Goal: Task Accomplishment & Management: Manage account settings

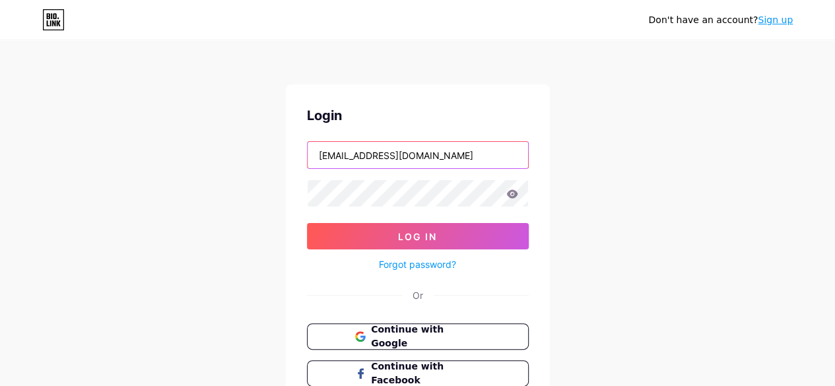
click at [419, 147] on input "[EMAIL_ADDRESS][DOMAIN_NAME]" at bounding box center [417, 155] width 220 height 26
type input "[EMAIL_ADDRESS][DOMAIN_NAME]"
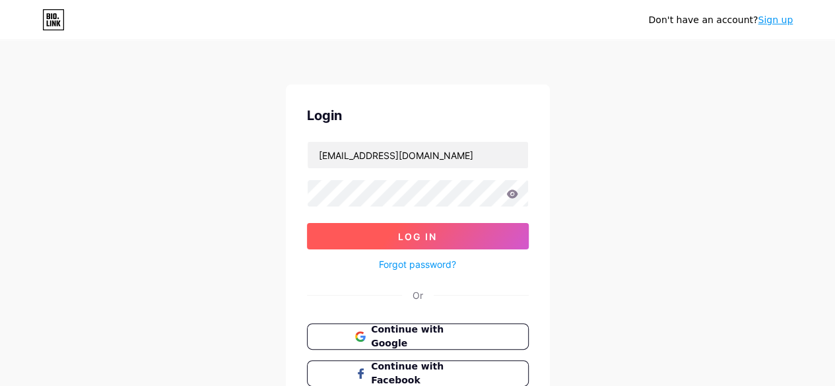
click at [414, 240] on span "Log In" at bounding box center [417, 236] width 39 height 11
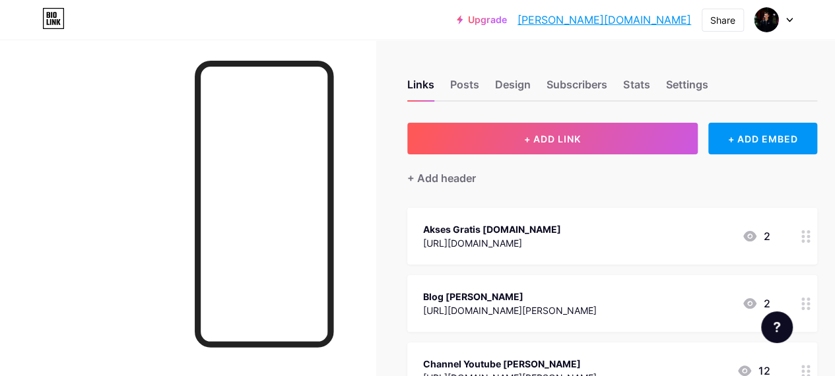
click at [519, 230] on div "Akses Gratis [DOMAIN_NAME]" at bounding box center [492, 229] width 138 height 14
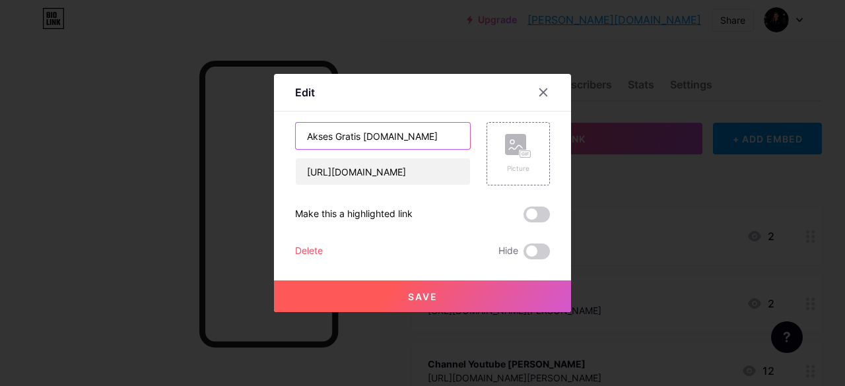
click at [399, 138] on input "Akses Gratis [DOMAIN_NAME]" at bounding box center [383, 136] width 174 height 26
click at [362, 135] on input "Akses Gratis [DOMAIN_NAME]" at bounding box center [383, 136] width 174 height 26
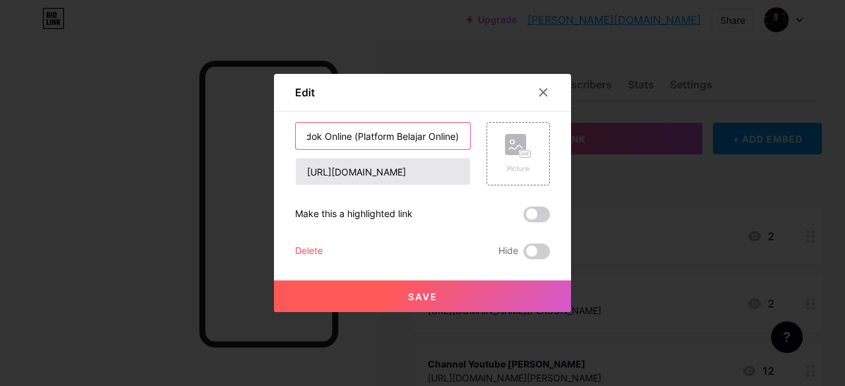
type input "Pondok Online (Platform Belajar Online)"
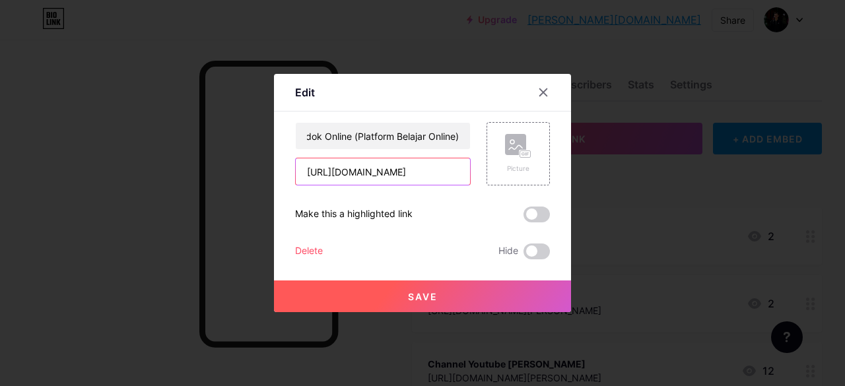
scroll to position [0, 0]
click at [345, 169] on input "[URL][DOMAIN_NAME]" at bounding box center [383, 171] width 174 height 26
drag, startPoint x: 337, startPoint y: 171, endPoint x: 509, endPoint y: 176, distance: 172.3
click at [509, 176] on div "Pondok Online (Platform Belajar Online) [URL][DOMAIN_NAME] Picture" at bounding box center [422, 153] width 255 height 63
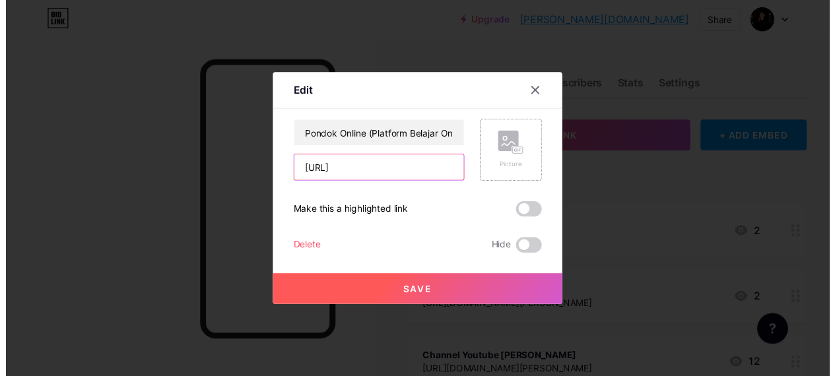
scroll to position [0, 0]
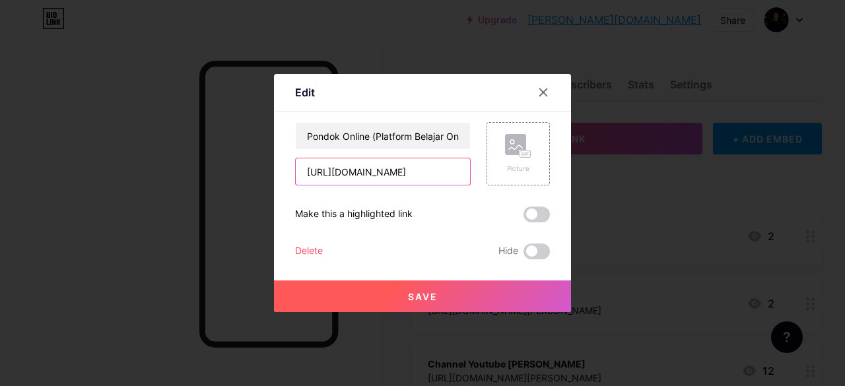
type input "[URL][DOMAIN_NAME]"
click at [444, 298] on button "Save" at bounding box center [422, 296] width 297 height 32
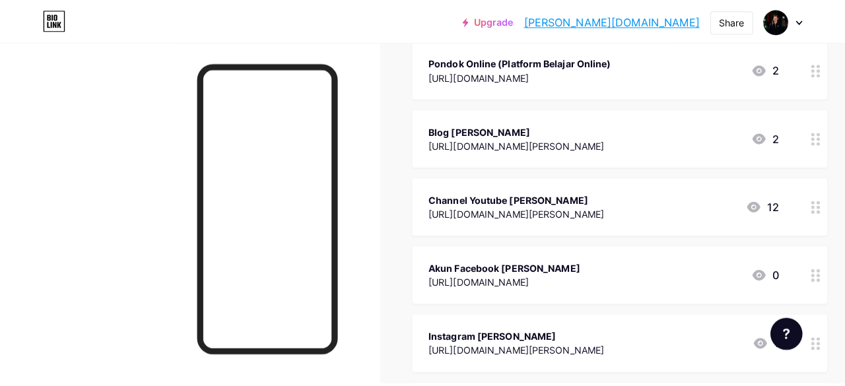
scroll to position [172, 0]
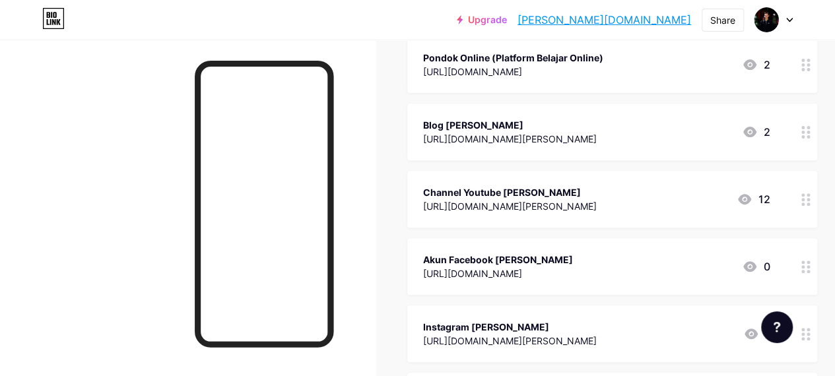
click at [487, 197] on div "Channel Youtube [PERSON_NAME]" at bounding box center [510, 192] width 174 height 14
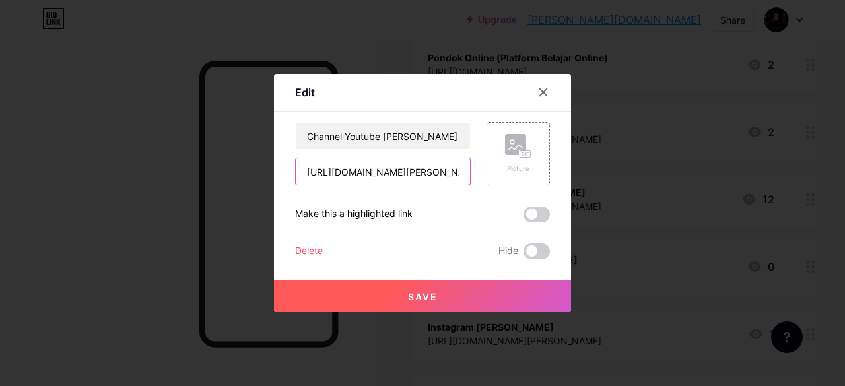
click at [414, 169] on input "[URL][DOMAIN_NAME][PERSON_NAME]" at bounding box center [383, 171] width 174 height 26
paste input "[URL][DOMAIN_NAME][PERSON_NAME]"
type input "[URL][DOMAIN_NAME][PERSON_NAME]"
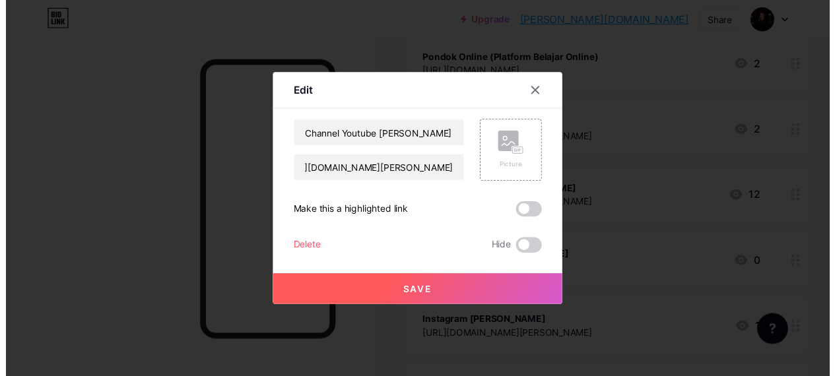
scroll to position [0, 0]
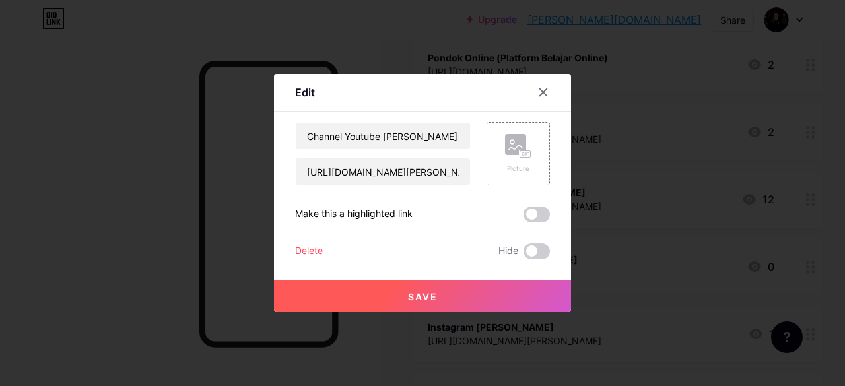
click at [434, 296] on span "Save" at bounding box center [423, 296] width 30 height 11
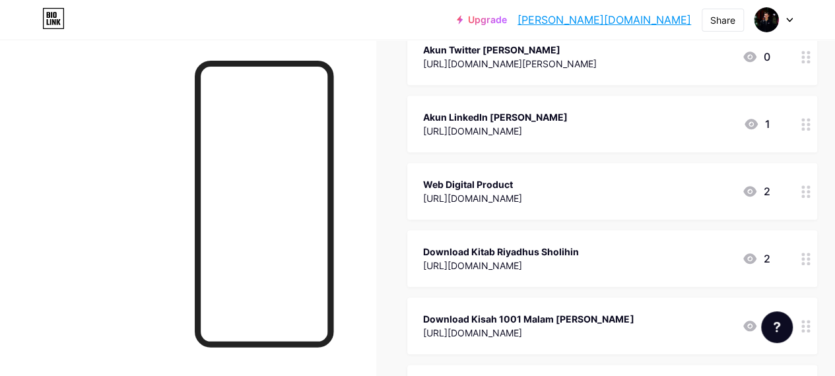
scroll to position [586, 0]
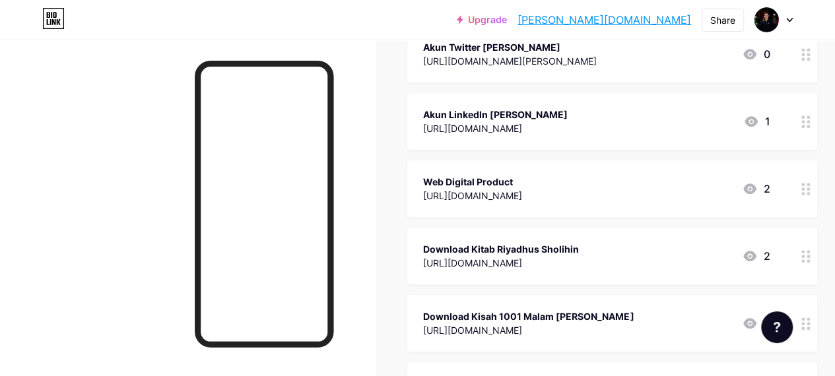
click at [810, 187] on circle at bounding box center [807, 188] width 3 height 3
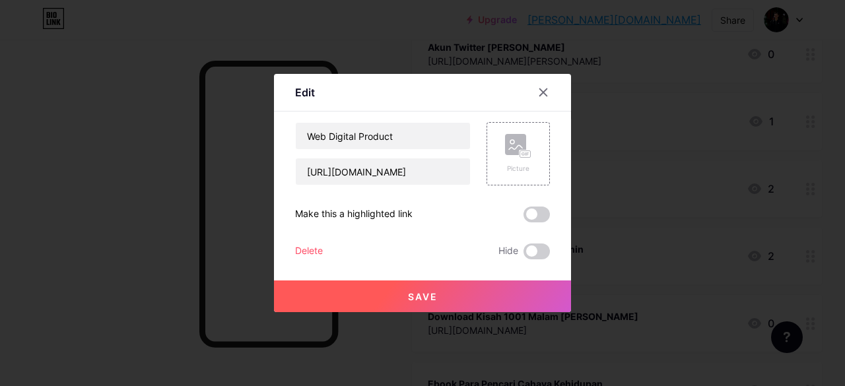
click at [309, 248] on div "Delete" at bounding box center [309, 251] width 28 height 16
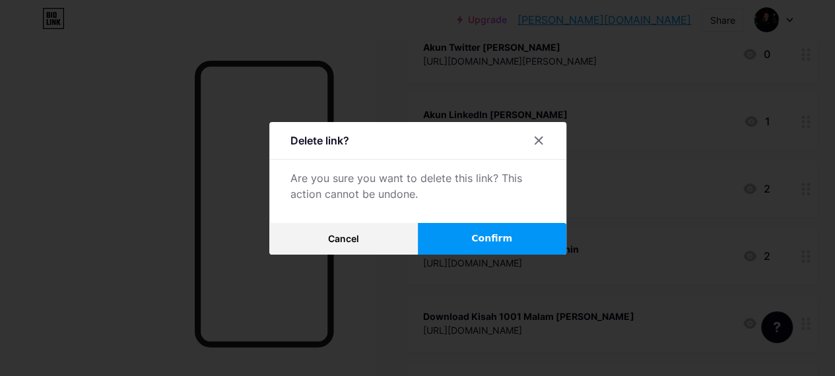
click at [477, 245] on button "Confirm" at bounding box center [492, 239] width 148 height 32
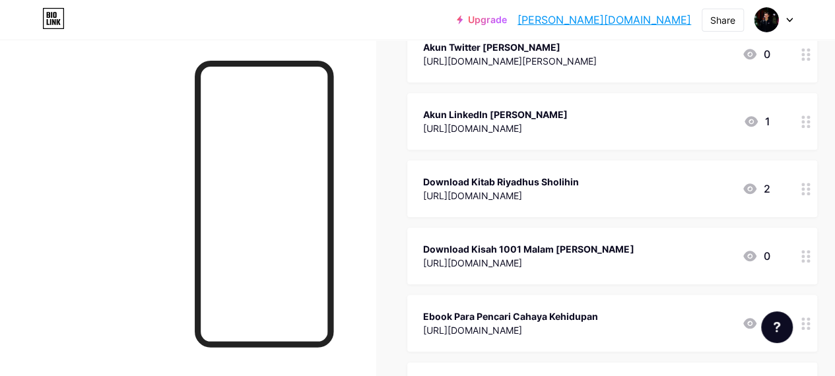
click at [633, 261] on div "[URL][DOMAIN_NAME]" at bounding box center [528, 263] width 210 height 14
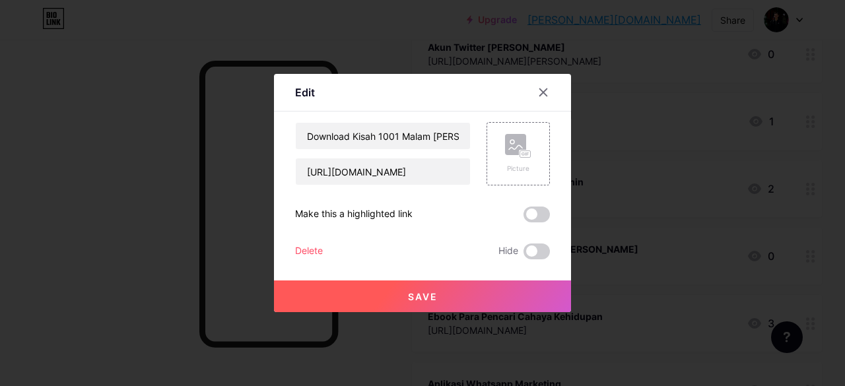
click at [302, 252] on div "Delete" at bounding box center [309, 251] width 28 height 16
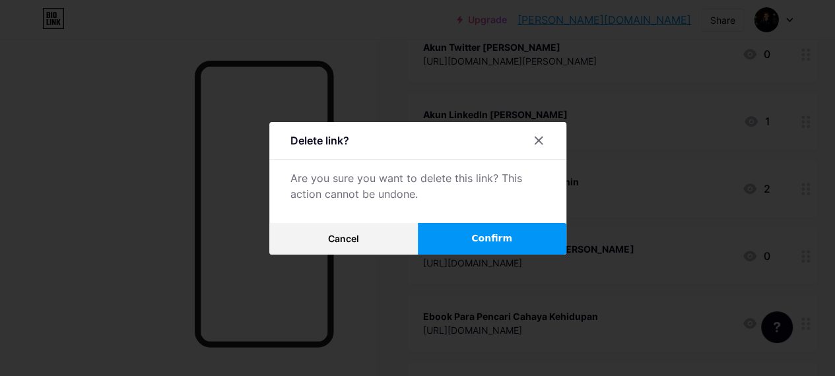
click at [488, 238] on span "Confirm" at bounding box center [491, 239] width 41 height 14
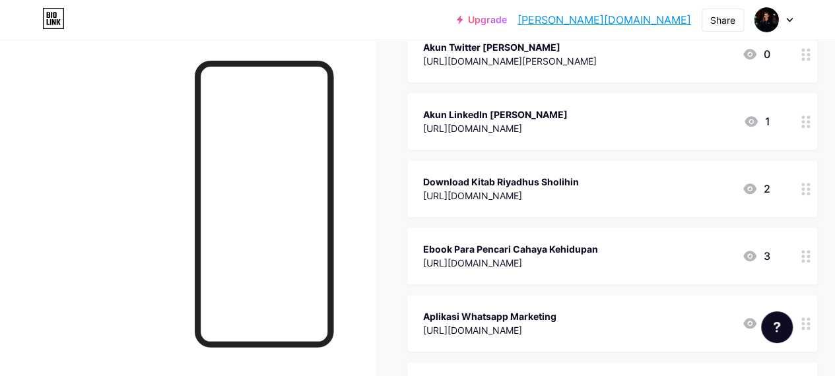
click at [552, 257] on div "[URL][DOMAIN_NAME]" at bounding box center [510, 263] width 175 height 14
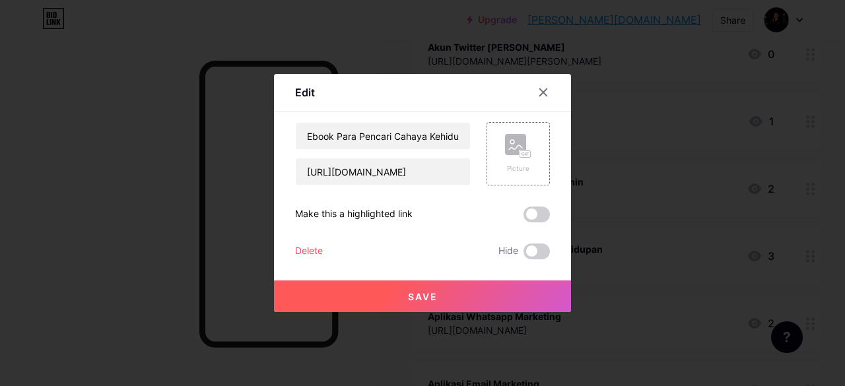
click at [311, 250] on div "Delete" at bounding box center [309, 251] width 28 height 16
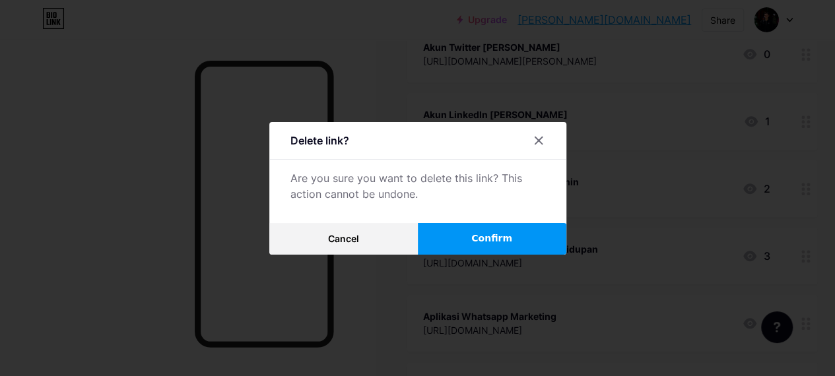
click at [495, 252] on button "Confirm" at bounding box center [492, 239] width 148 height 32
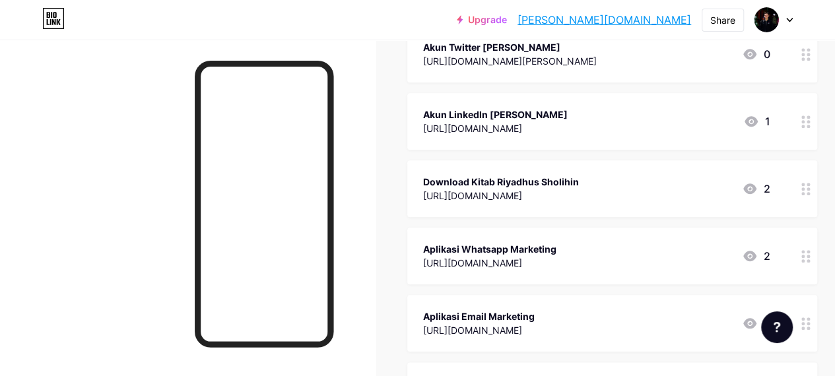
click at [556, 256] on div "[URL][DOMAIN_NAME]" at bounding box center [489, 263] width 133 height 14
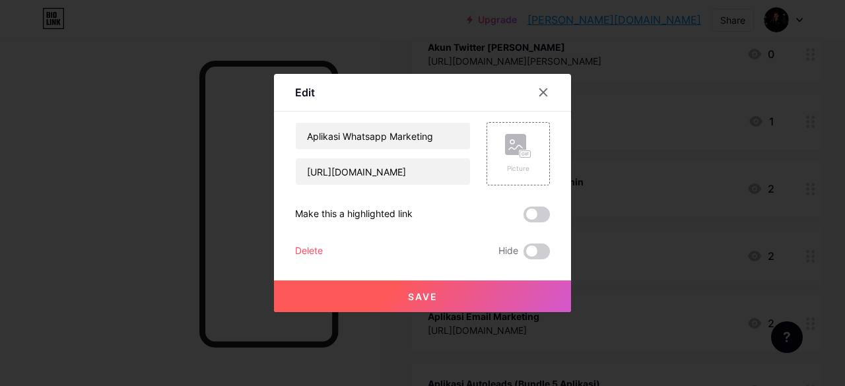
click at [316, 249] on div "Delete" at bounding box center [309, 251] width 28 height 16
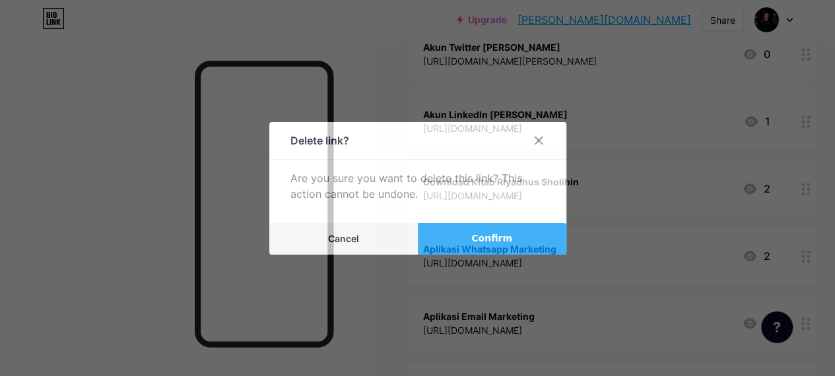
click at [477, 243] on button "Confirm" at bounding box center [492, 239] width 148 height 32
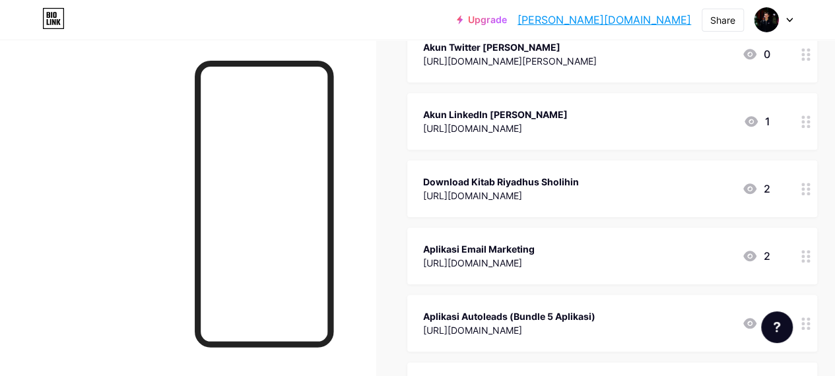
click at [499, 318] on div "Aplikasi Autoleads (Bundle 5 Aplikasi)" at bounding box center [509, 316] width 172 height 14
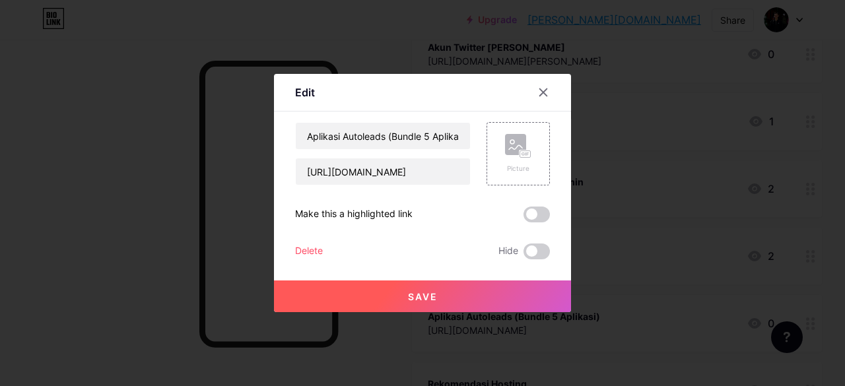
click at [311, 248] on div "Delete" at bounding box center [309, 251] width 28 height 16
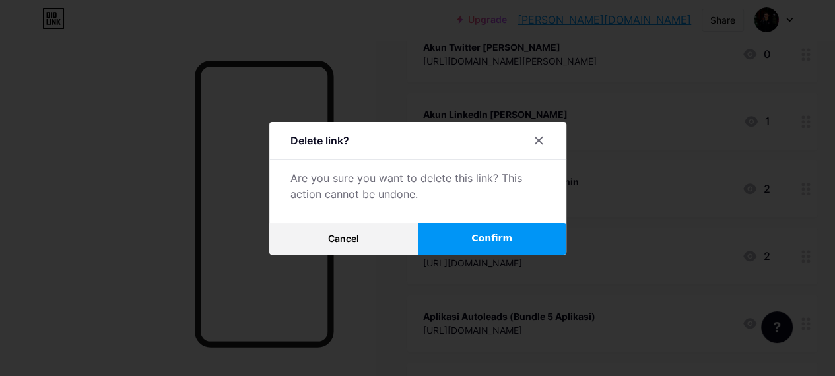
click at [483, 245] on span "Confirm" at bounding box center [491, 239] width 41 height 14
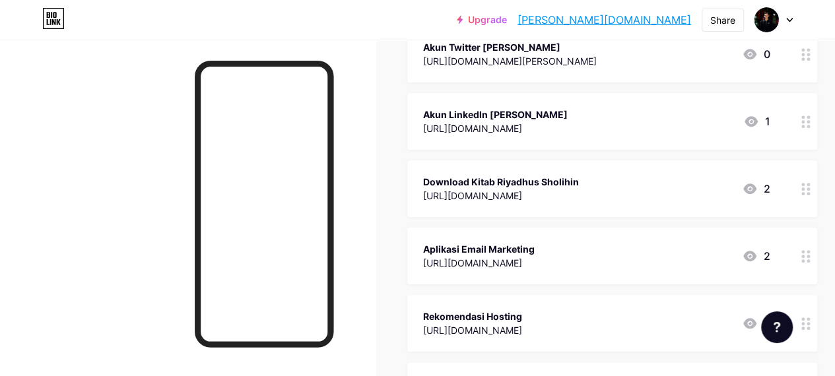
click at [517, 250] on div "Aplikasi Email Marketing" at bounding box center [479, 249] width 112 height 14
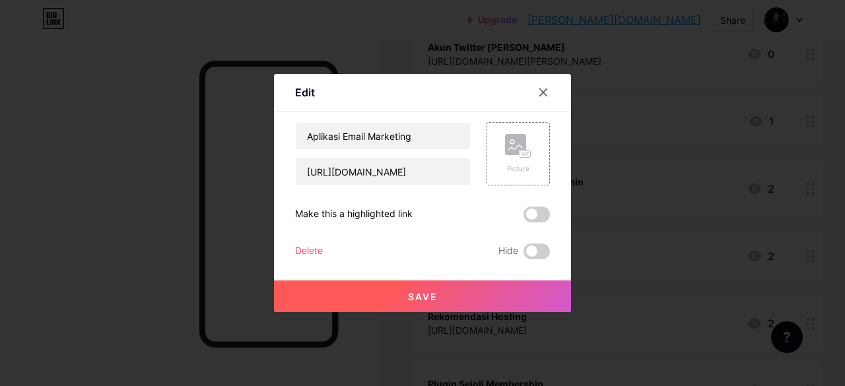
click at [306, 247] on div "Delete" at bounding box center [309, 251] width 28 height 16
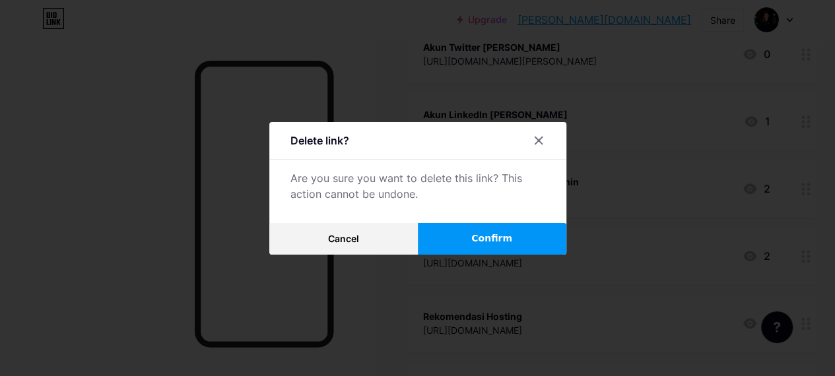
click at [476, 243] on button "Confirm" at bounding box center [492, 239] width 148 height 32
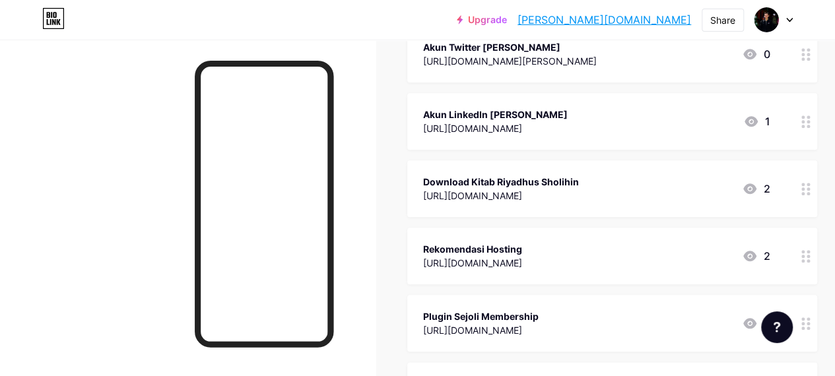
click at [501, 261] on div "[URL][DOMAIN_NAME]" at bounding box center [472, 263] width 99 height 14
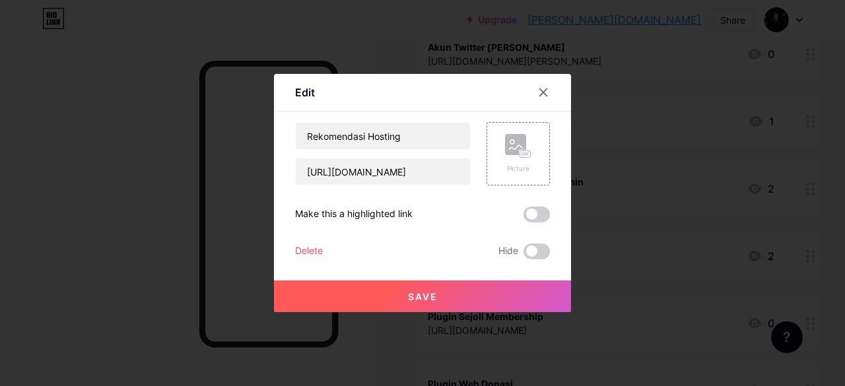
click at [306, 249] on div "Delete" at bounding box center [309, 251] width 28 height 16
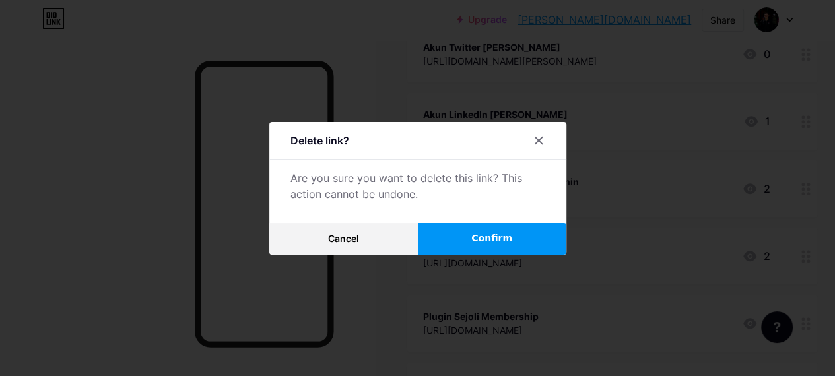
click at [486, 240] on span "Confirm" at bounding box center [491, 239] width 41 height 14
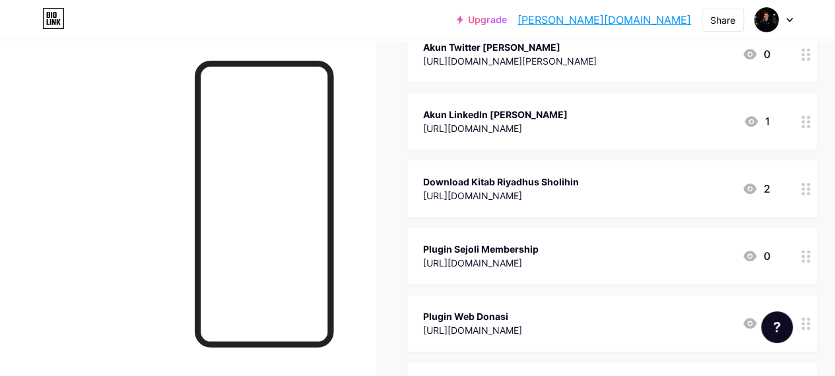
click at [508, 251] on div "Plugin Sejoli Membership" at bounding box center [480, 249] width 115 height 14
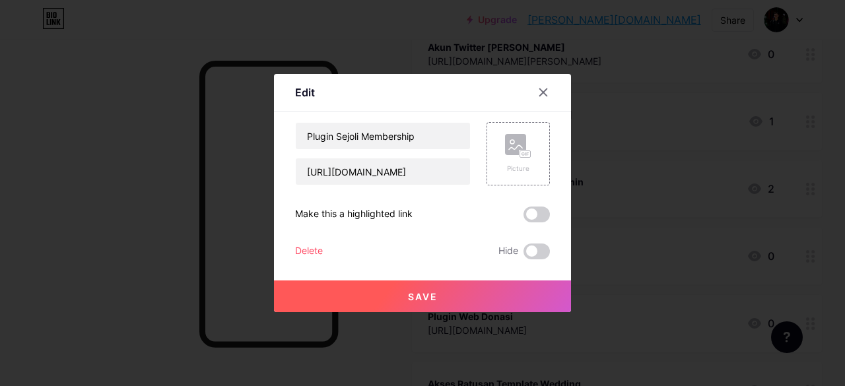
click at [307, 249] on div "Delete" at bounding box center [309, 251] width 28 height 16
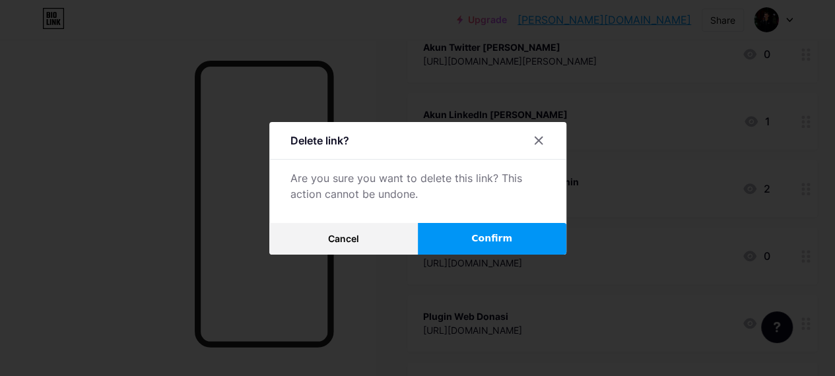
click at [462, 243] on button "Confirm" at bounding box center [492, 239] width 148 height 32
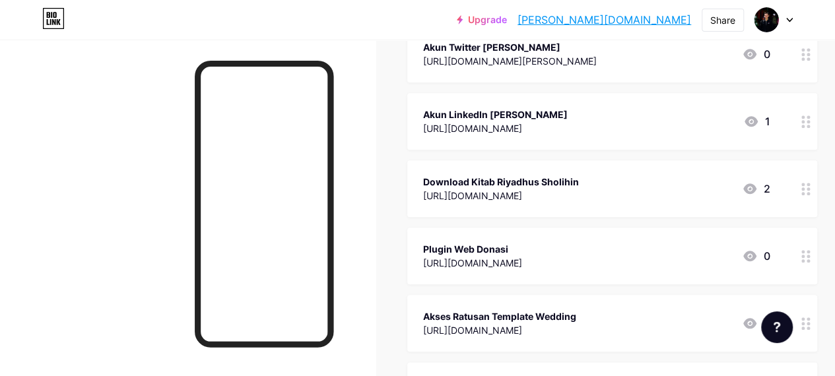
click at [507, 253] on div "Plugin Web Donasi" at bounding box center [472, 249] width 99 height 14
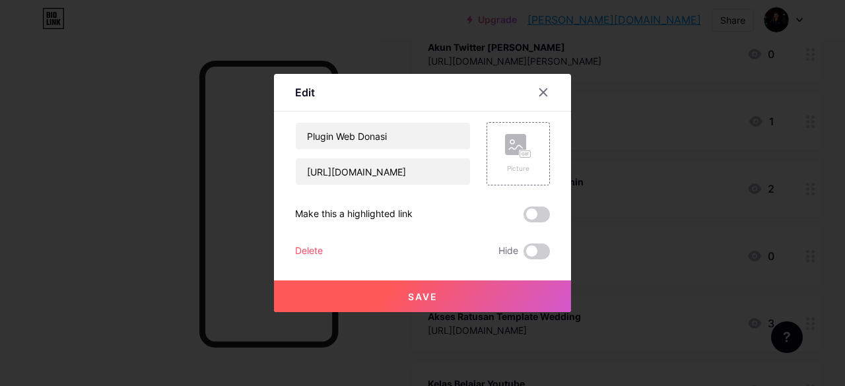
click at [306, 247] on div "Delete" at bounding box center [309, 251] width 28 height 16
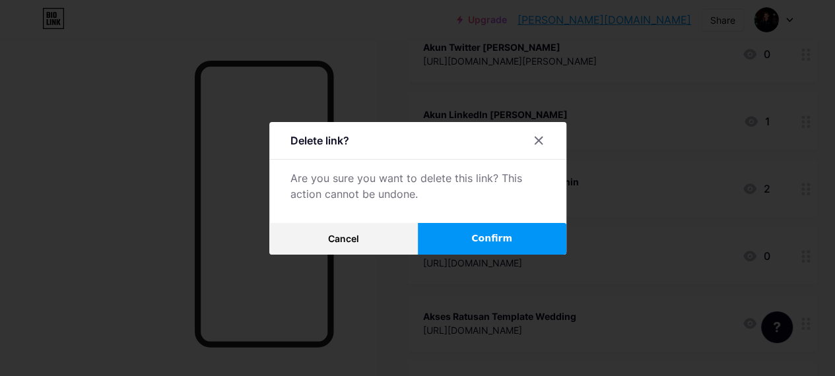
click at [482, 242] on span "Confirm" at bounding box center [491, 239] width 41 height 14
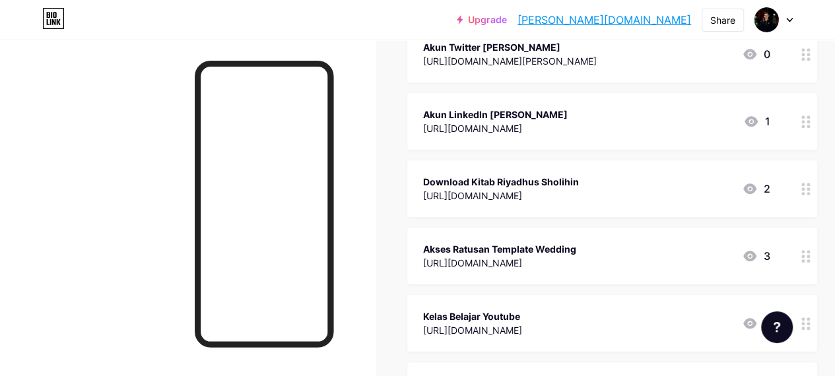
click at [505, 251] on div "Akses Ratusan Template Wedding" at bounding box center [499, 249] width 153 height 14
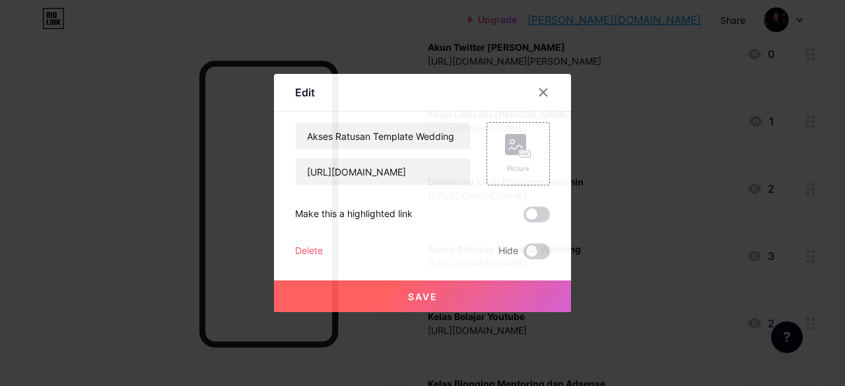
click at [296, 251] on div "Delete" at bounding box center [309, 251] width 28 height 16
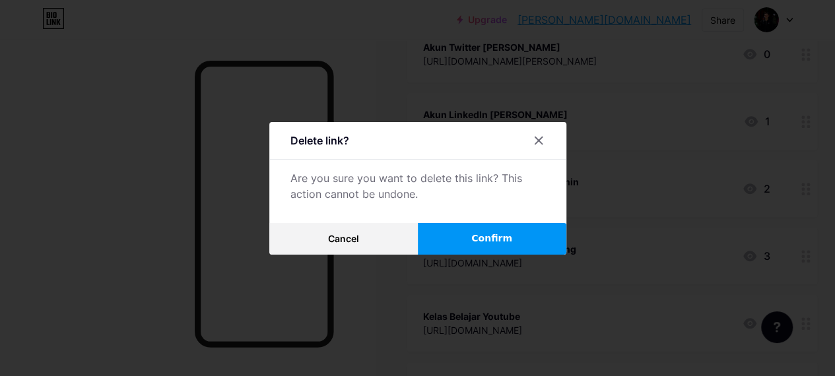
click at [481, 242] on span "Confirm" at bounding box center [491, 239] width 41 height 14
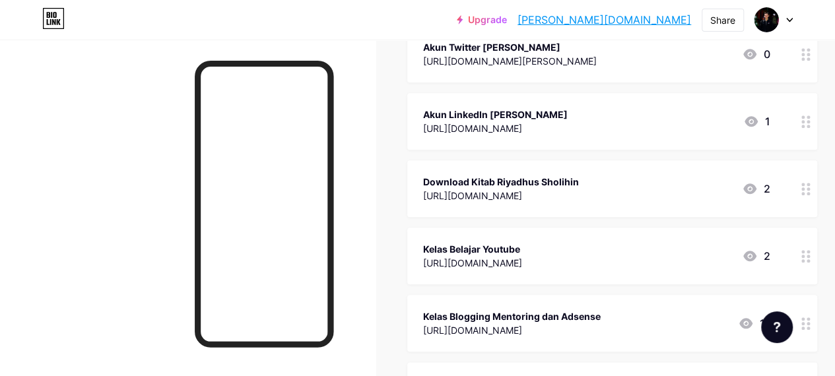
click at [492, 253] on div "Kelas Belajar Youtube" at bounding box center [472, 249] width 99 height 14
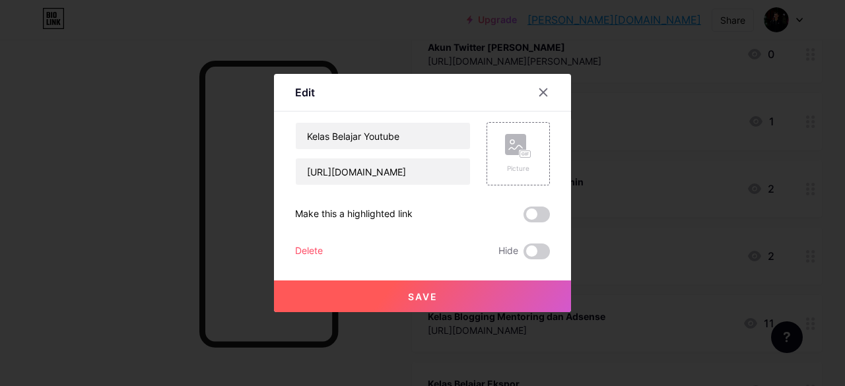
click at [302, 248] on div "Delete" at bounding box center [309, 251] width 28 height 16
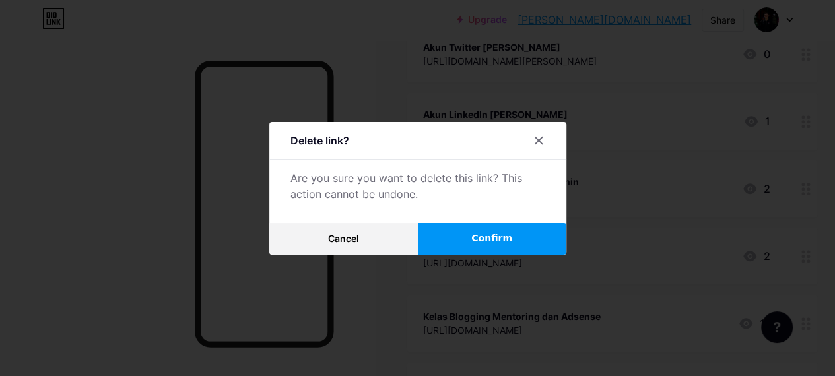
click at [470, 252] on button "Confirm" at bounding box center [492, 239] width 148 height 32
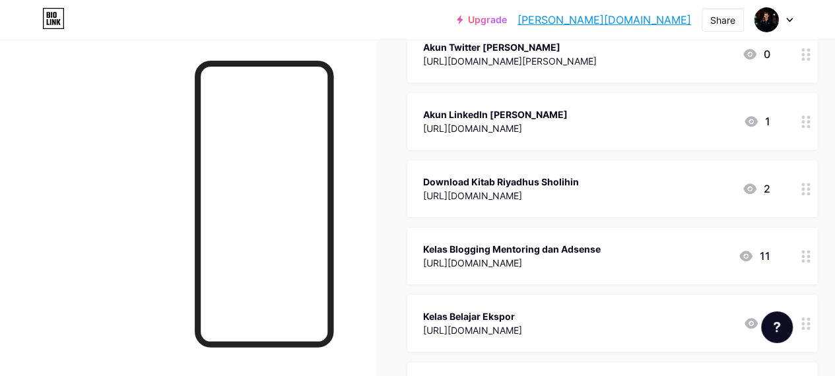
click at [517, 256] on div "[URL][DOMAIN_NAME]" at bounding box center [512, 263] width 178 height 14
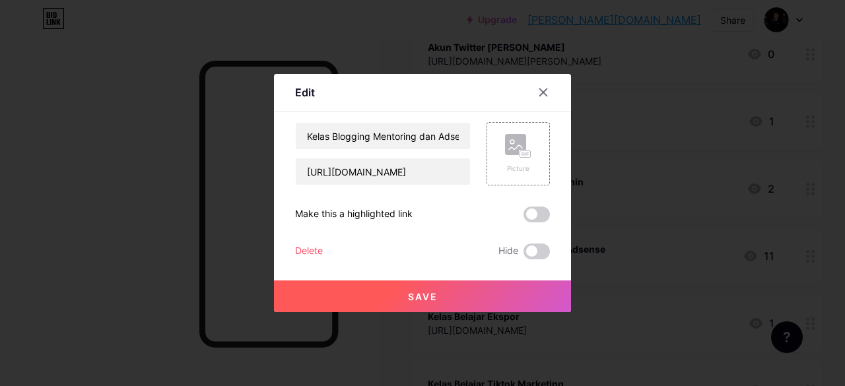
click at [309, 251] on div "Delete" at bounding box center [309, 251] width 28 height 16
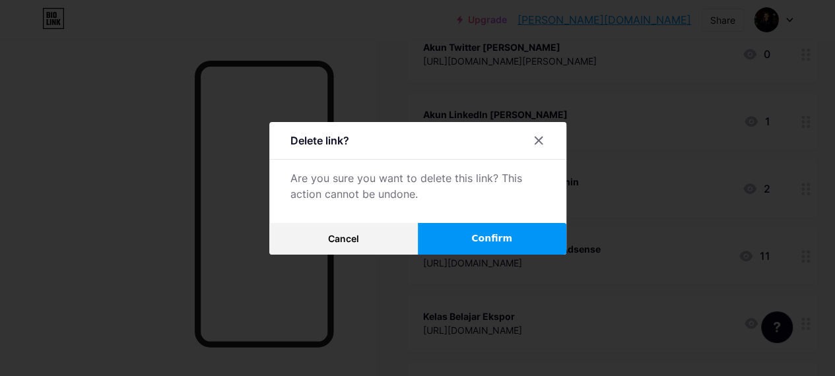
click at [479, 236] on span "Confirm" at bounding box center [491, 239] width 41 height 14
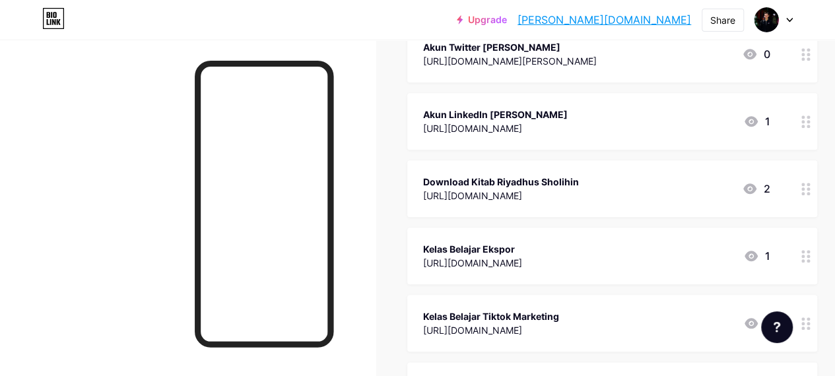
click at [483, 250] on div "Kelas Belajar Ekspor" at bounding box center [472, 249] width 99 height 14
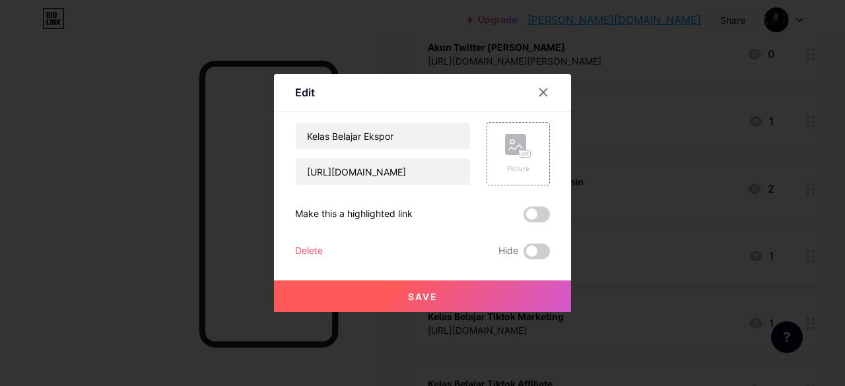
click at [310, 247] on div "Delete" at bounding box center [309, 251] width 28 height 16
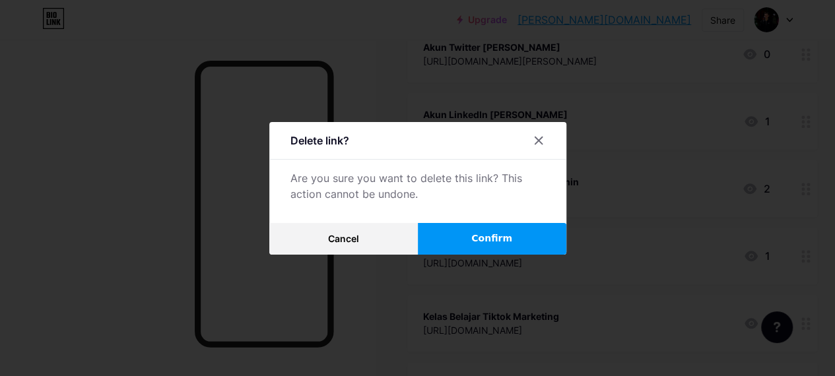
click at [488, 234] on button "Confirm" at bounding box center [492, 239] width 148 height 32
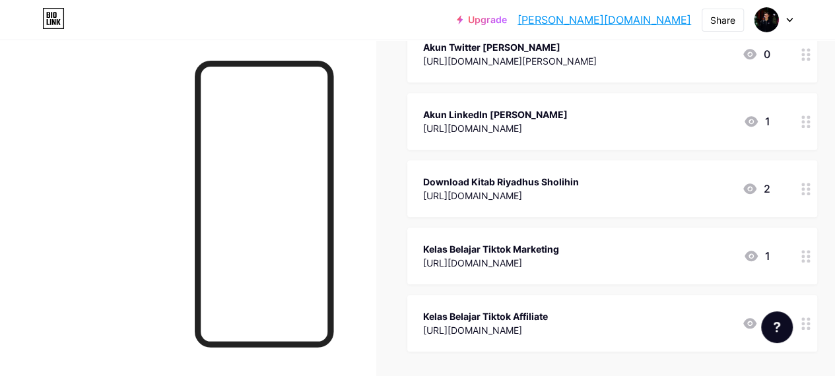
click at [508, 250] on div "Kelas Belajar Tiktok Marketing" at bounding box center [491, 249] width 136 height 14
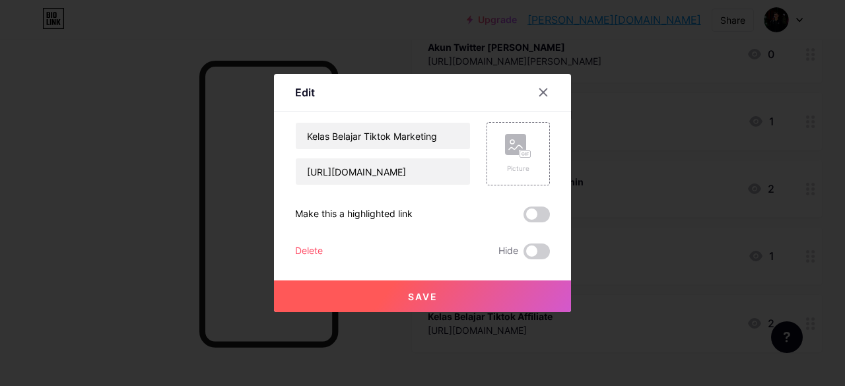
click at [309, 251] on div "Delete" at bounding box center [309, 251] width 28 height 16
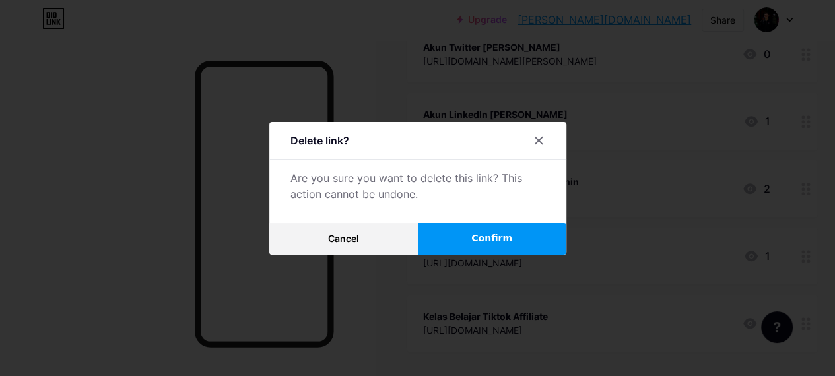
click at [459, 251] on button "Confirm" at bounding box center [492, 239] width 148 height 32
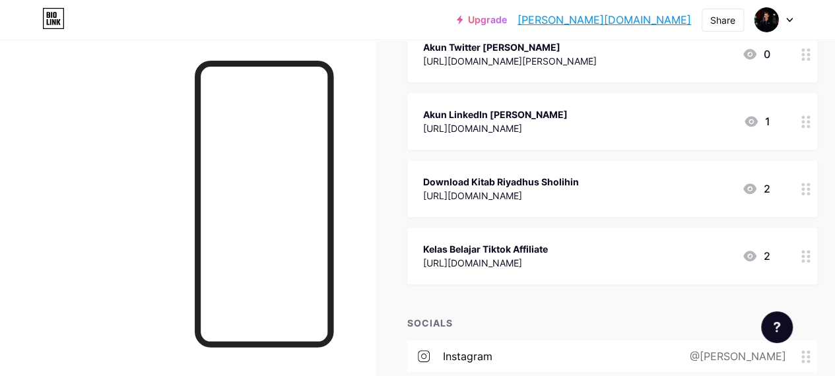
click at [519, 251] on div "Kelas Belajar Tiktok Affiliate" at bounding box center [485, 249] width 125 height 14
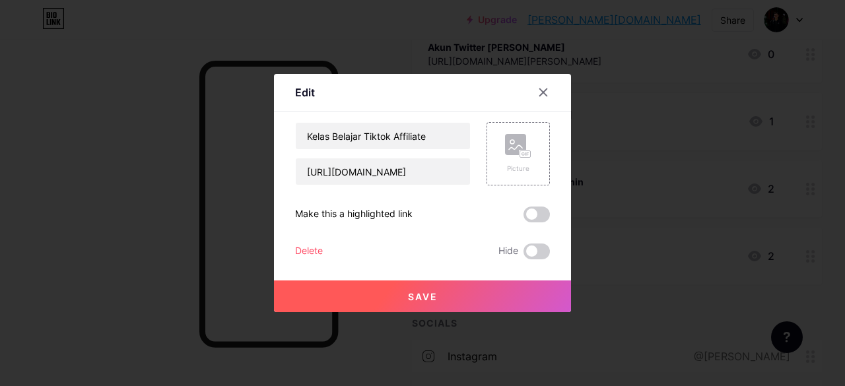
click at [309, 250] on div "Delete" at bounding box center [309, 251] width 28 height 16
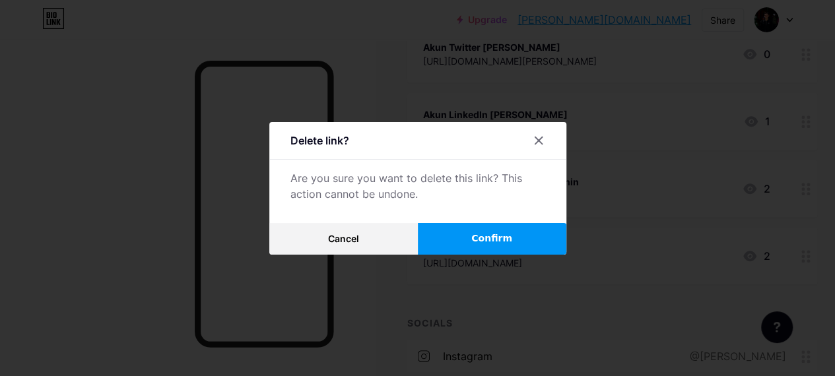
click at [479, 245] on span "Confirm" at bounding box center [491, 239] width 41 height 14
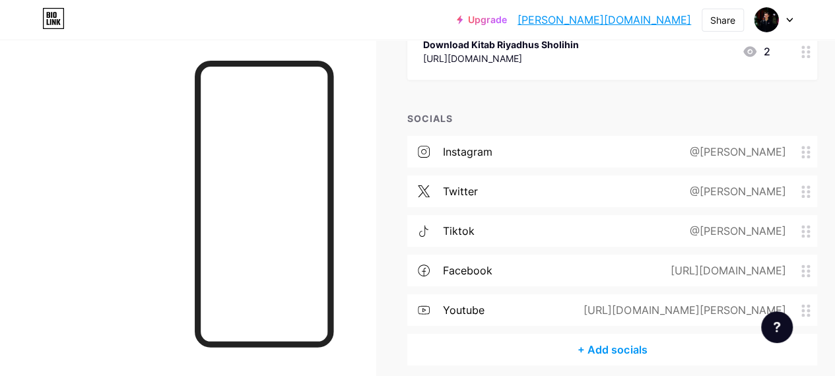
scroll to position [742, 0]
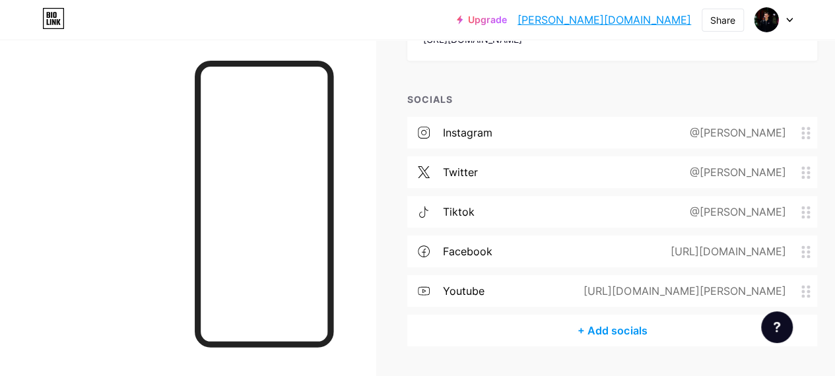
click at [719, 287] on div "[URL][DOMAIN_NAME][PERSON_NAME]" at bounding box center [681, 291] width 239 height 16
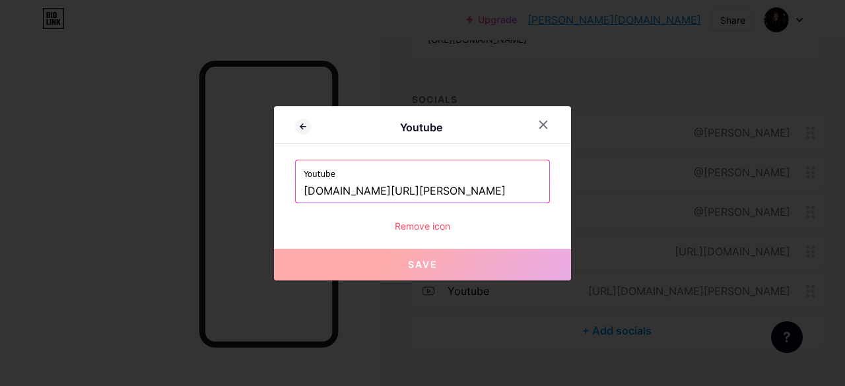
click at [439, 197] on input "[DOMAIN_NAME][URL][PERSON_NAME]" at bounding box center [423, 191] width 238 height 22
paste input "[URL][DOMAIN_NAME][PERSON_NAME]"
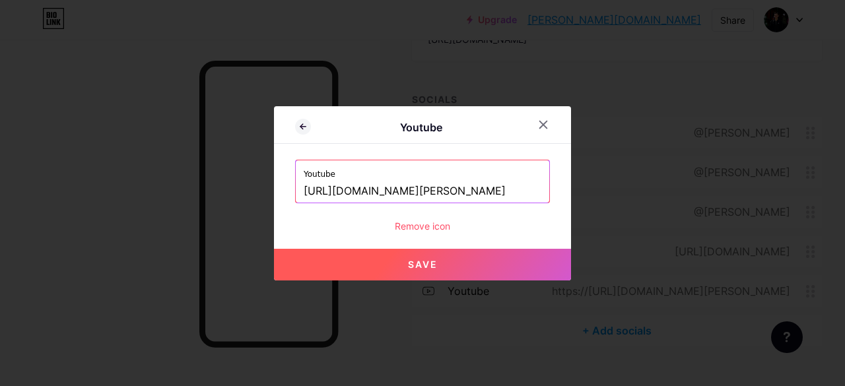
type input "[URL][DOMAIN_NAME][PERSON_NAME]"
click at [426, 273] on button "Save" at bounding box center [422, 265] width 297 height 32
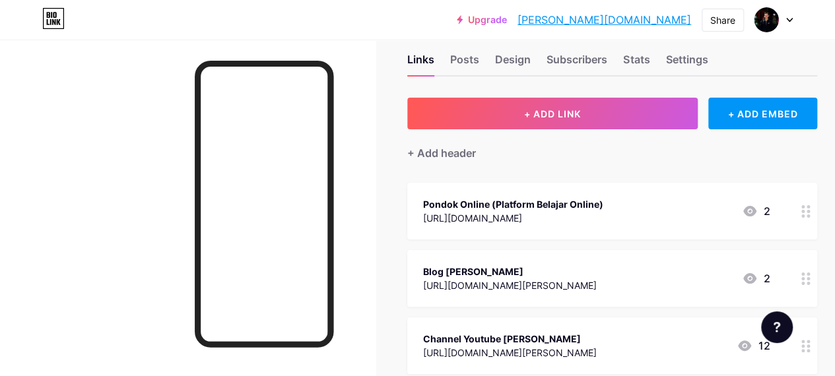
scroll to position [0, 0]
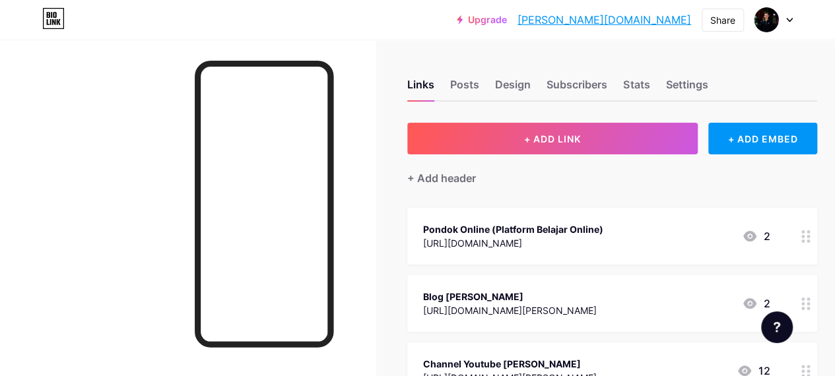
click at [662, 19] on link "[PERSON_NAME][DOMAIN_NAME]" at bounding box center [604, 20] width 174 height 16
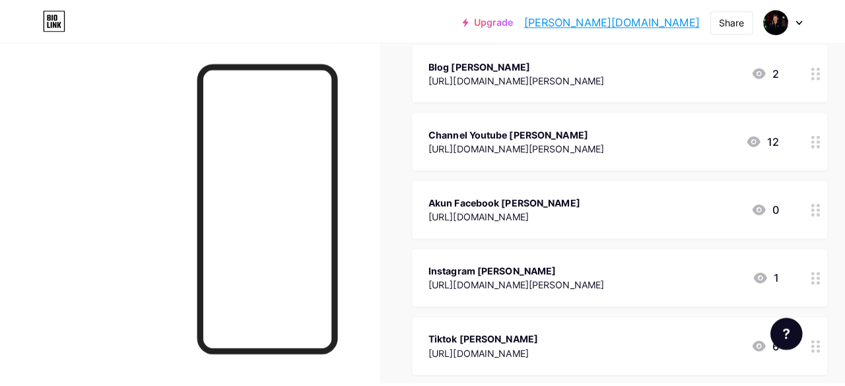
scroll to position [240, 0]
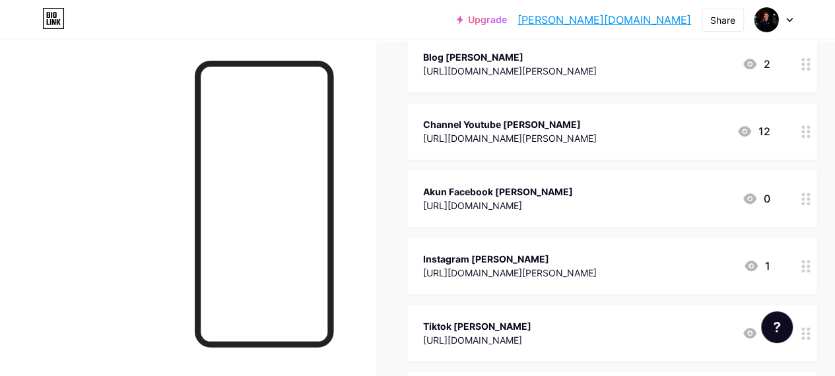
click at [597, 267] on div "[URL][DOMAIN_NAME][PERSON_NAME]" at bounding box center [510, 273] width 174 height 14
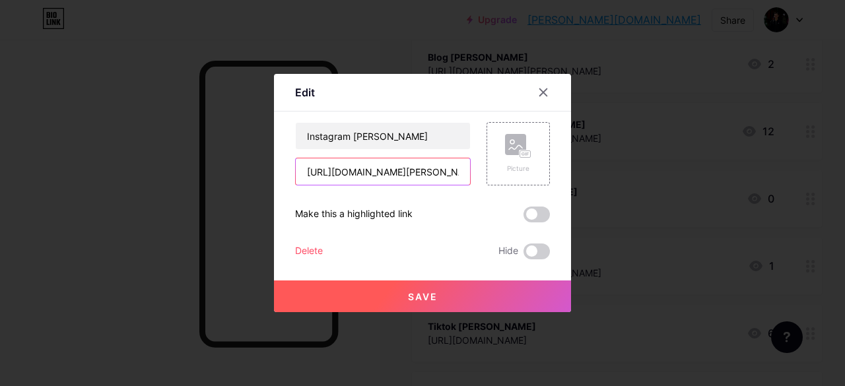
click at [399, 181] on input "[URL][DOMAIN_NAME][PERSON_NAME]" at bounding box center [383, 171] width 174 height 26
paste input "[URL][DOMAIN_NAME][PERSON_NAME]"
type input "[URL][DOMAIN_NAME][PERSON_NAME]"
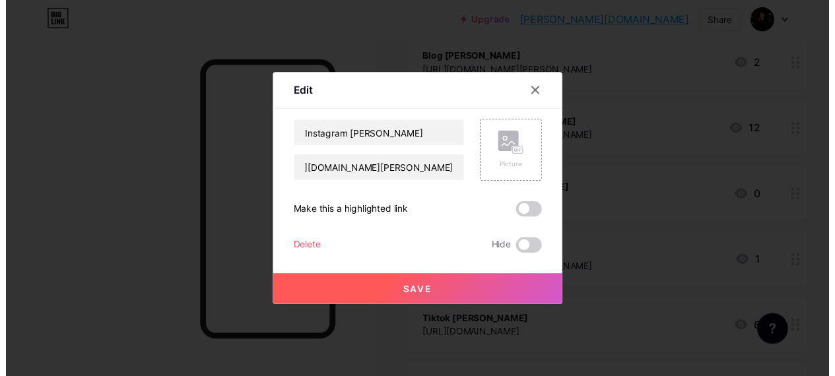
scroll to position [0, 0]
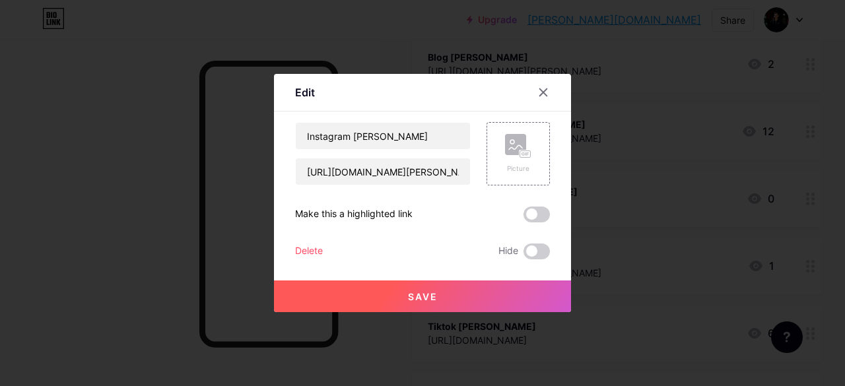
click at [421, 292] on span "Save" at bounding box center [423, 296] width 30 height 11
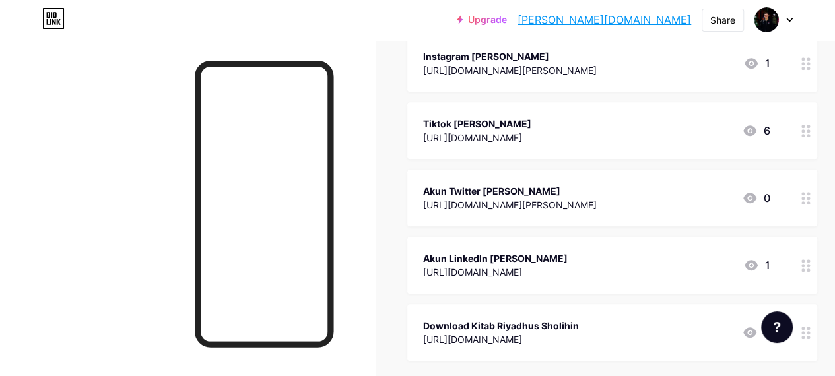
scroll to position [492, 0]
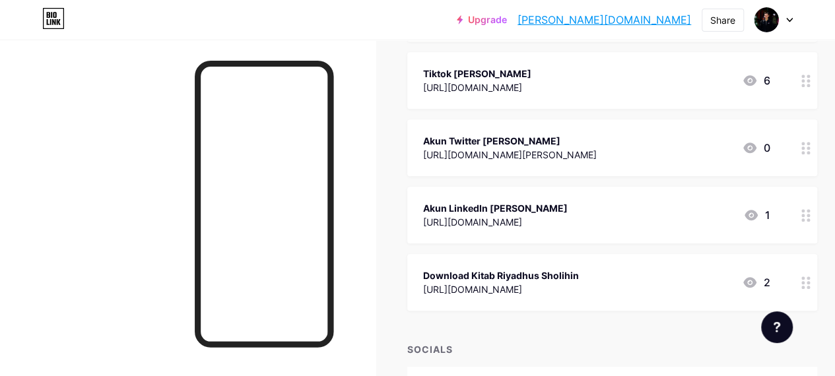
drag, startPoint x: 661, startPoint y: 221, endPoint x: 662, endPoint y: 170, distance: 51.5
click at [662, 170] on span "Pondok Online (Platform Belajar Online) [URL][DOMAIN_NAME] 2 Blog [PERSON_NAME]…" at bounding box center [612, 13] width 410 height 595
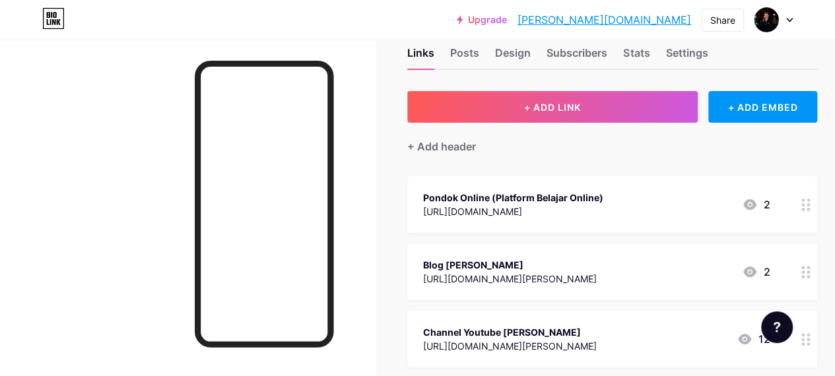
scroll to position [27, 0]
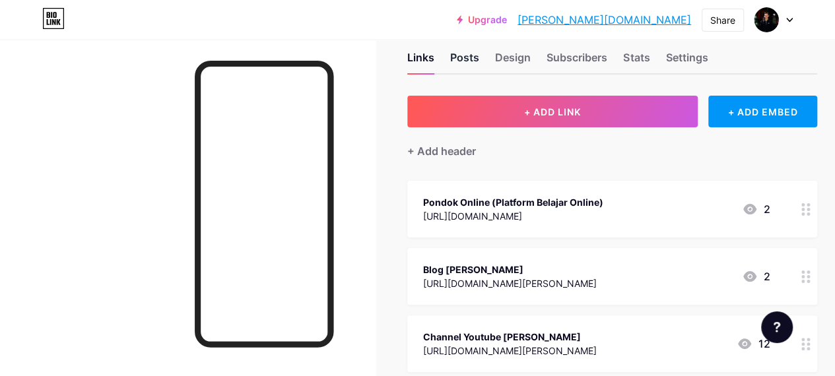
click at [463, 56] on div "Posts" at bounding box center [464, 61] width 29 height 24
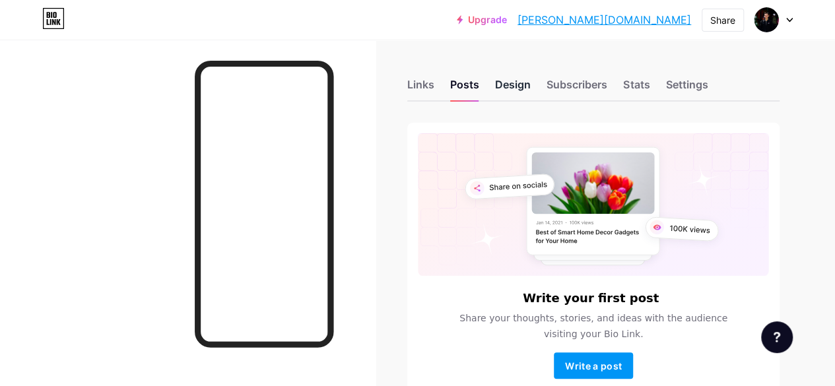
click at [521, 88] on div "Design" at bounding box center [513, 89] width 36 height 24
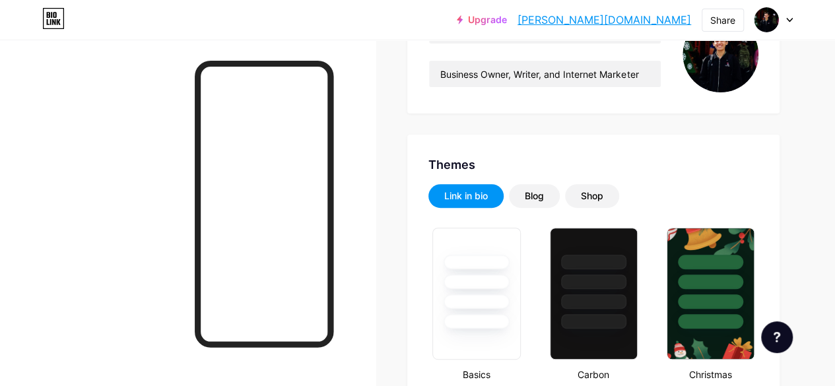
scroll to position [158, 0]
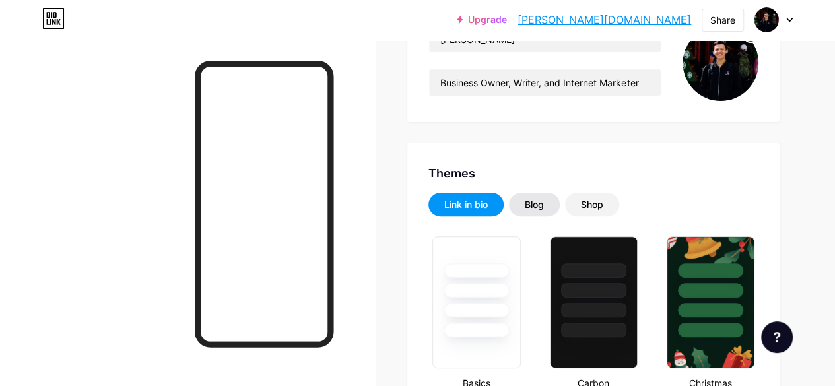
click at [538, 208] on div "Blog" at bounding box center [534, 204] width 19 height 13
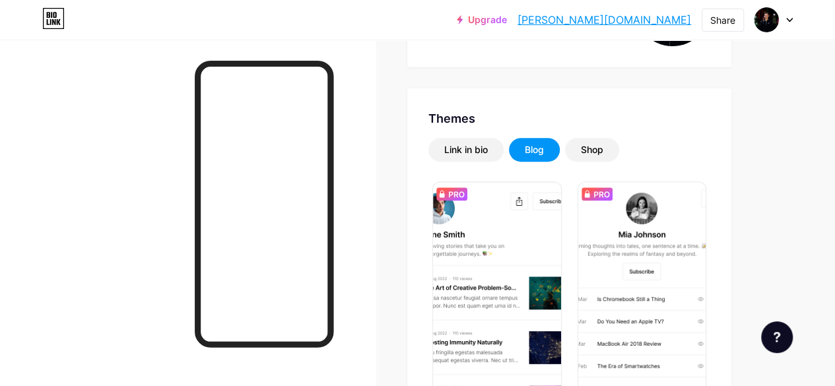
scroll to position [164, 0]
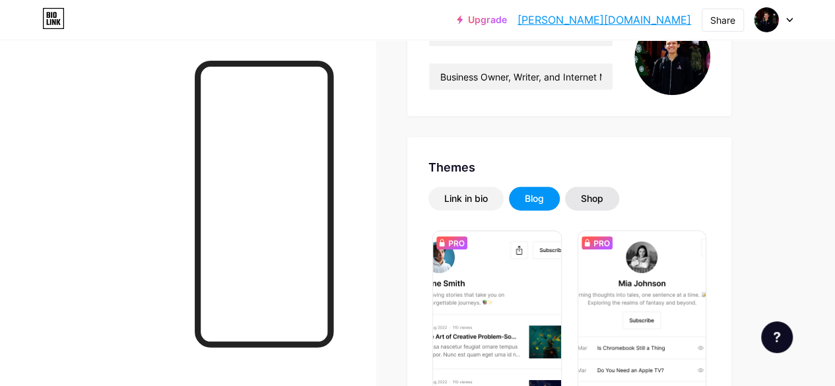
click at [603, 195] on div "Shop" at bounding box center [592, 198] width 22 height 13
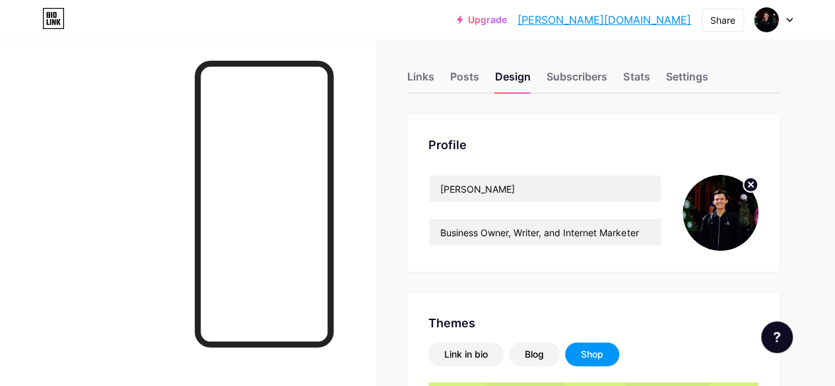
scroll to position [0, 0]
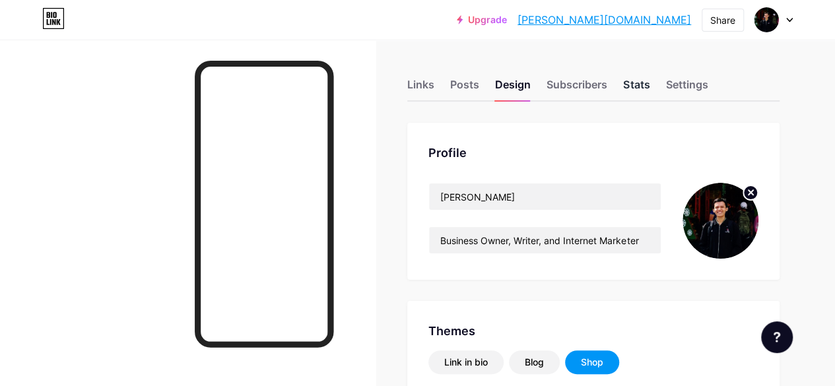
click at [649, 84] on div "Stats" at bounding box center [636, 89] width 26 height 24
